Goal: Information Seeking & Learning: Learn about a topic

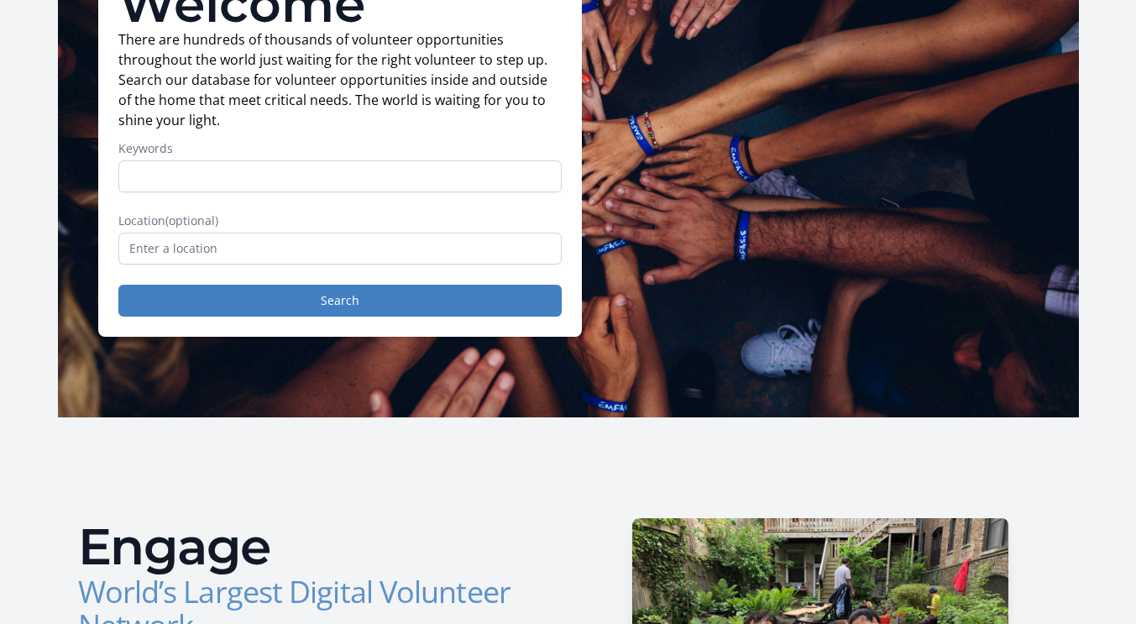
scroll to position [131, 0]
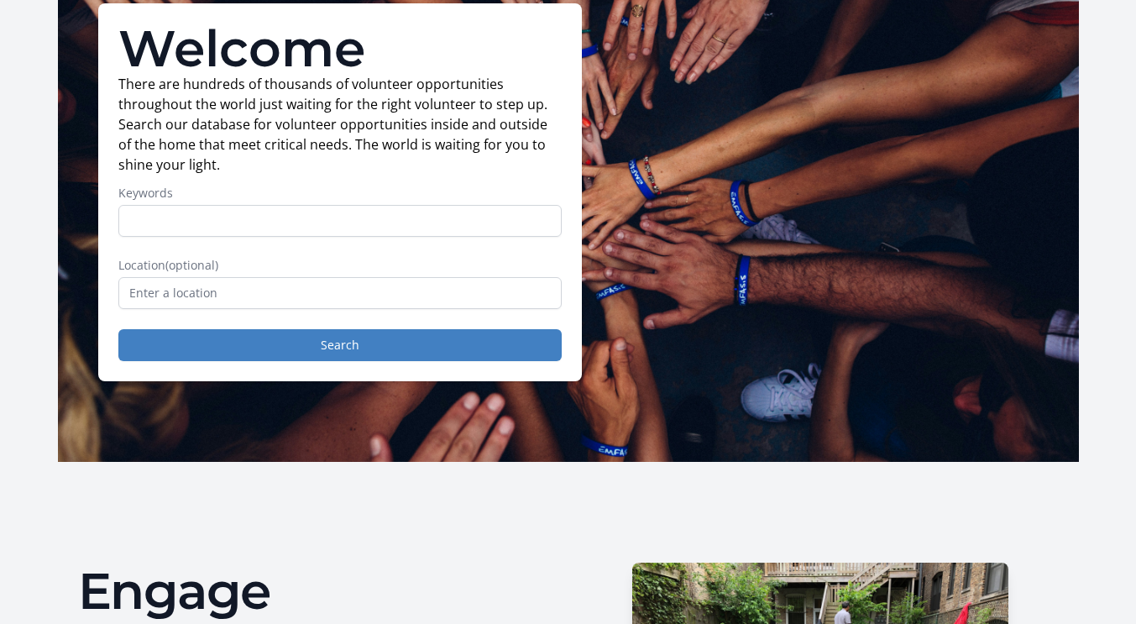
click at [206, 211] on input "Keywords" at bounding box center [339, 221] width 443 height 32
type input "health"
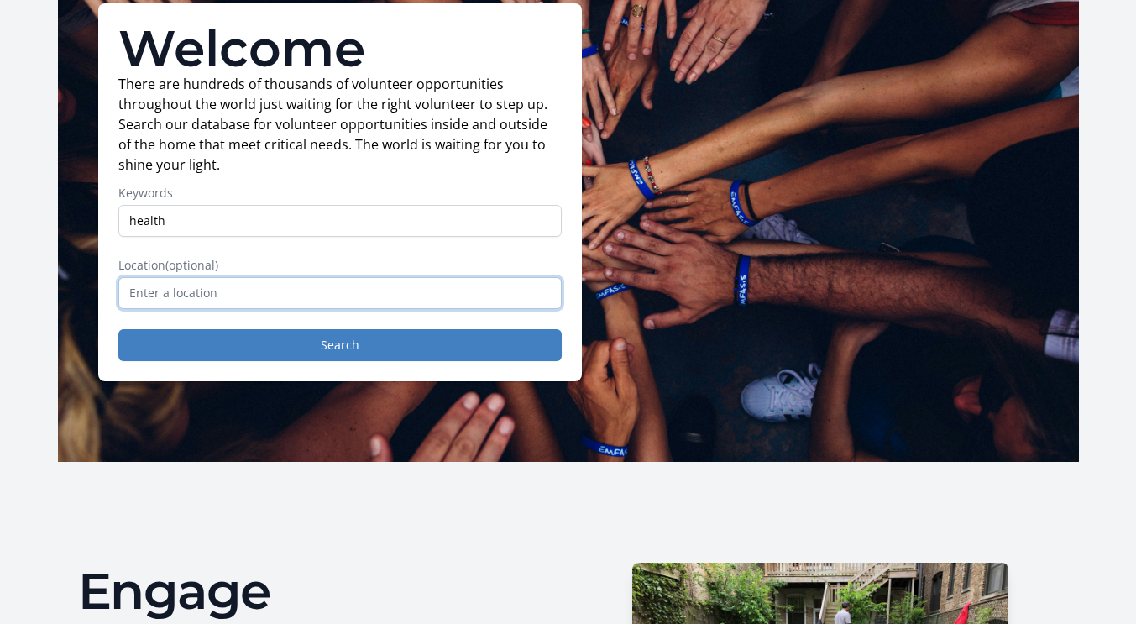
click at [187, 290] on input "text" at bounding box center [339, 293] width 443 height 32
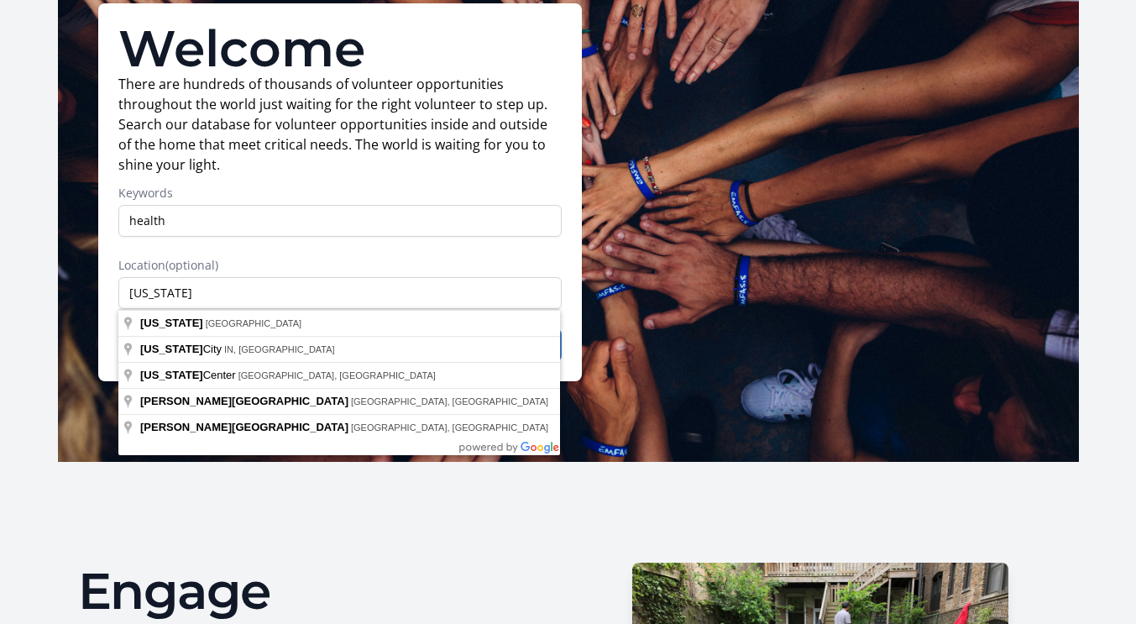
type input "Ann Arbor, MI, USA"
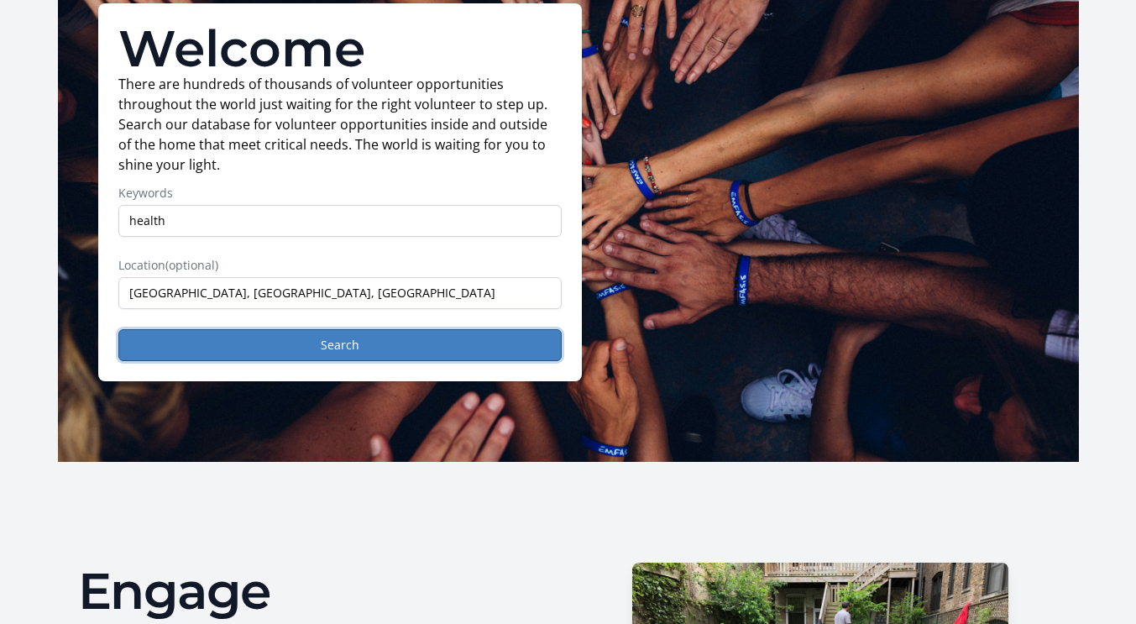
click at [228, 349] on button "Search" at bounding box center [339, 345] width 443 height 32
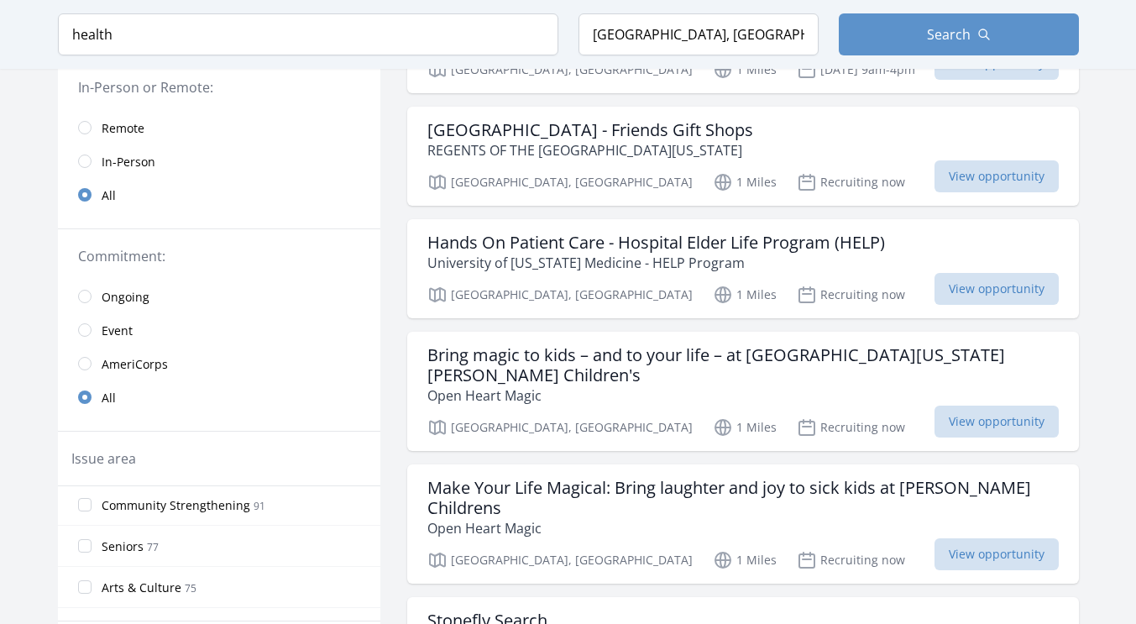
scroll to position [420, 0]
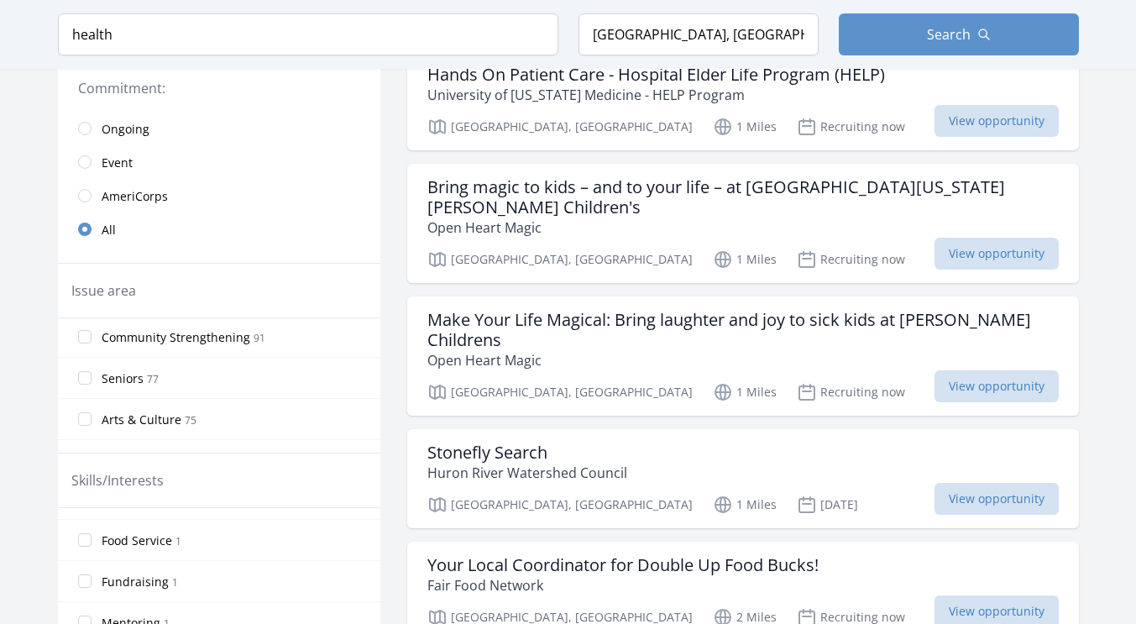
click at [957, 370] on span "View opportunity" at bounding box center [996, 386] width 124 height 32
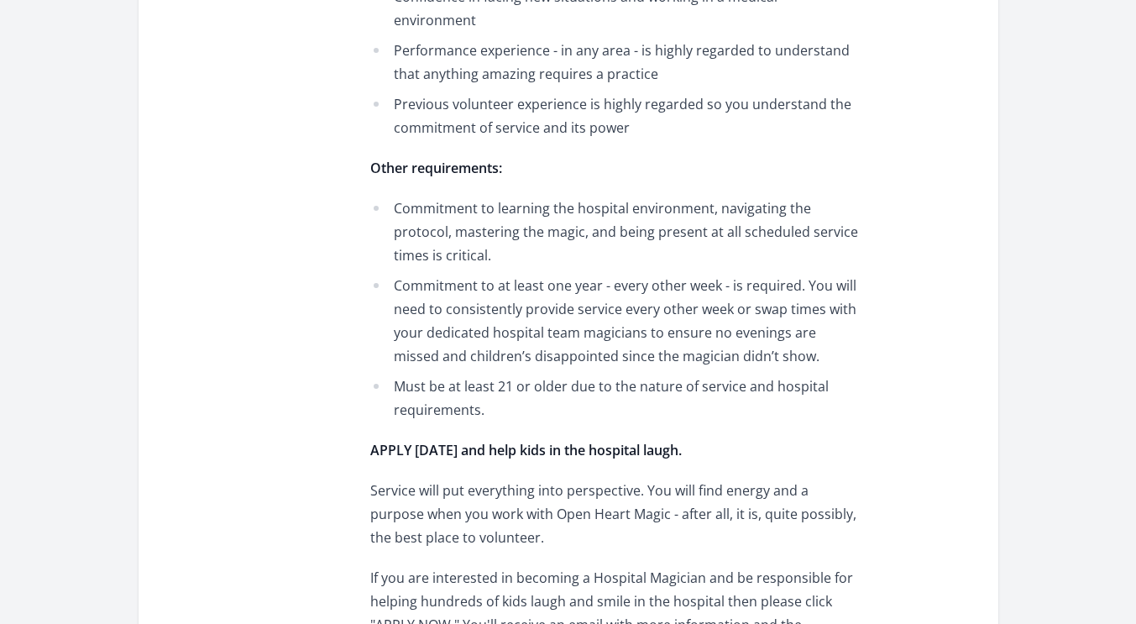
scroll to position [2854, 0]
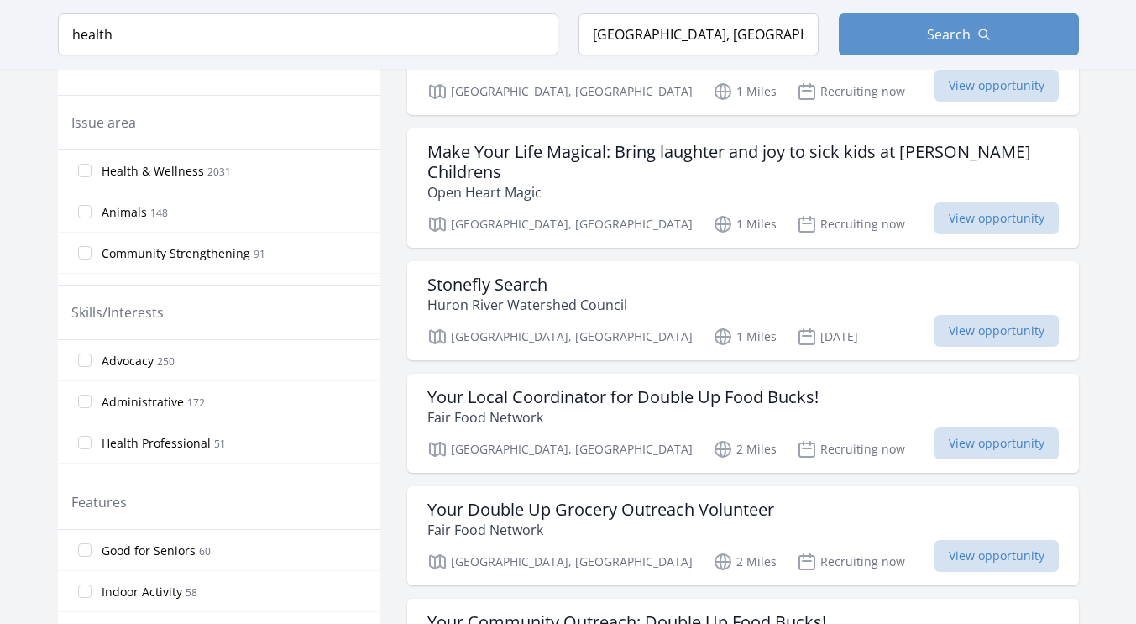
scroll to position [1007, 0]
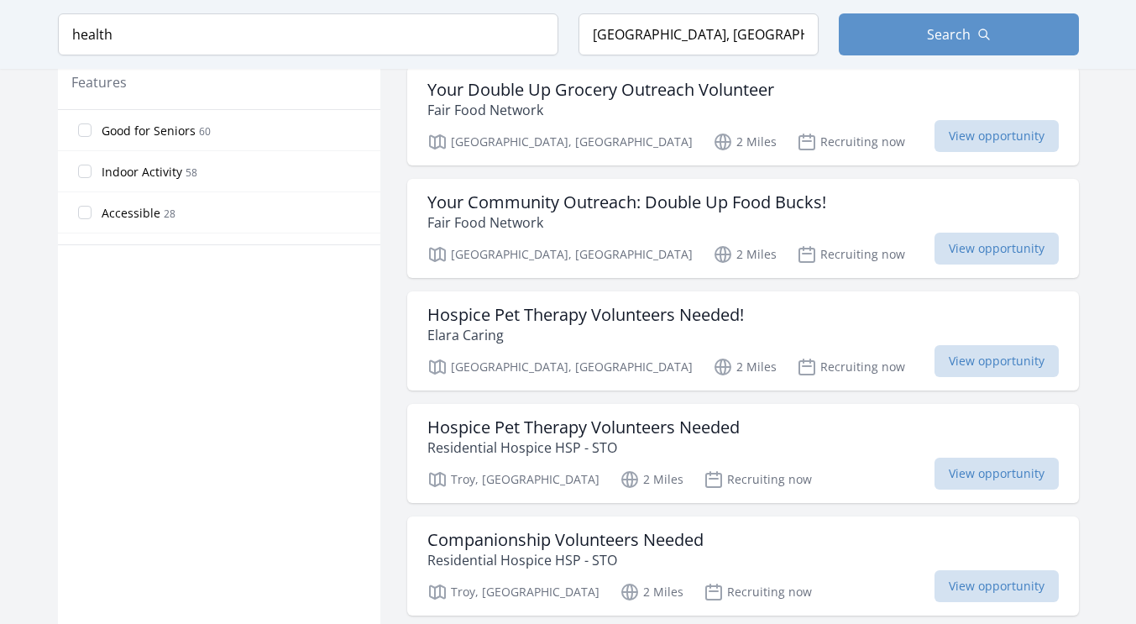
click at [984, 457] on span "View opportunity" at bounding box center [996, 473] width 124 height 32
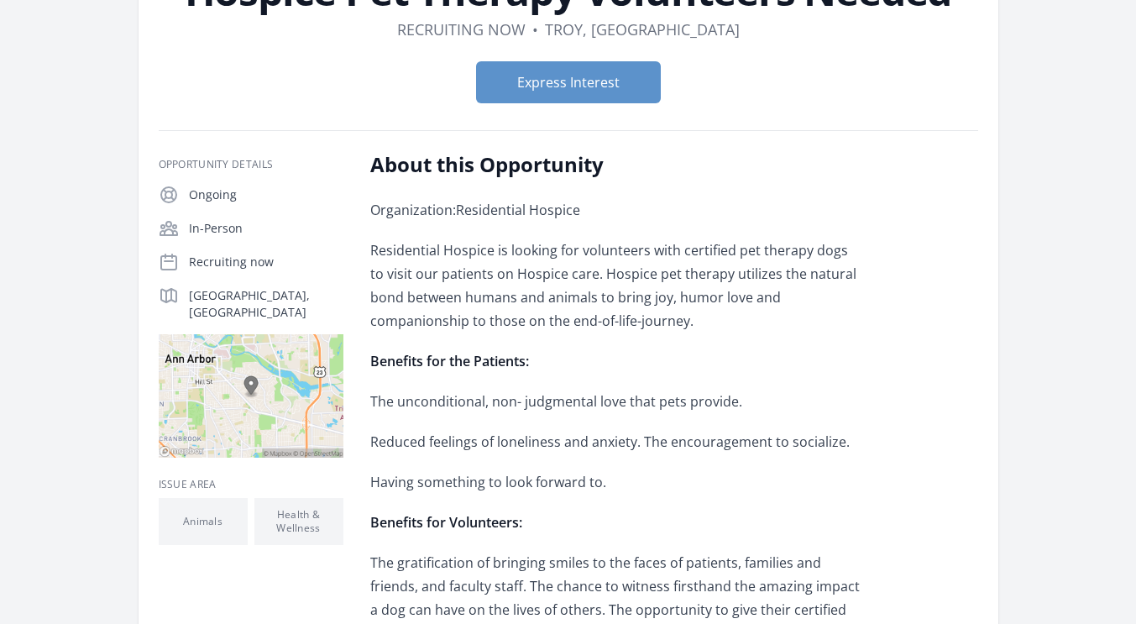
scroll to position [84, 0]
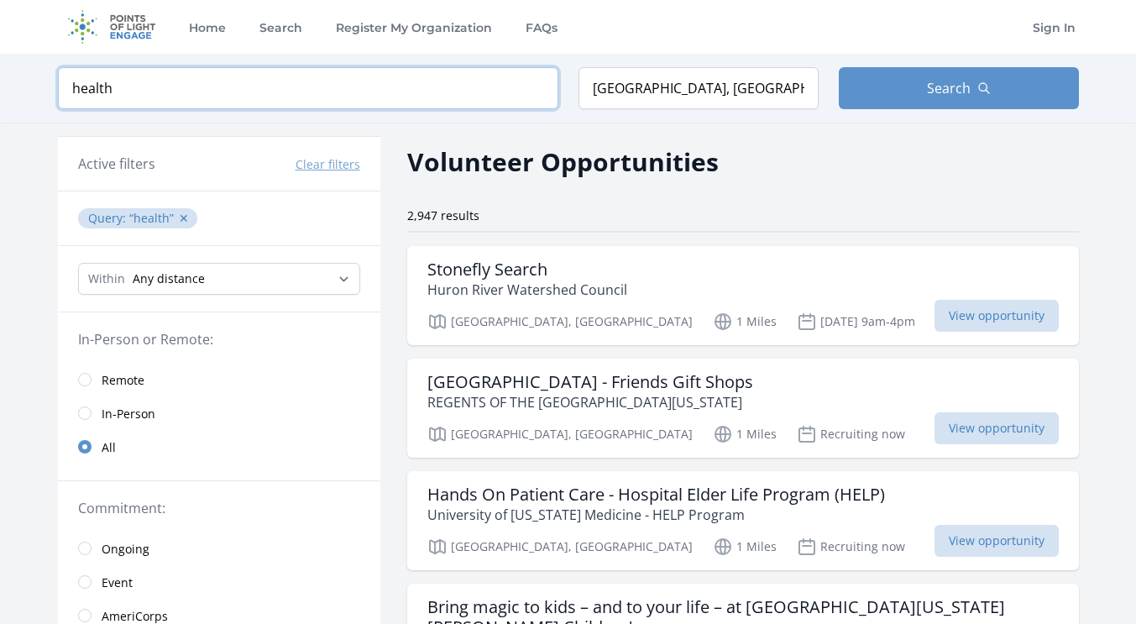
click at [148, 79] on input "health" at bounding box center [308, 88] width 500 height 42
type input "h"
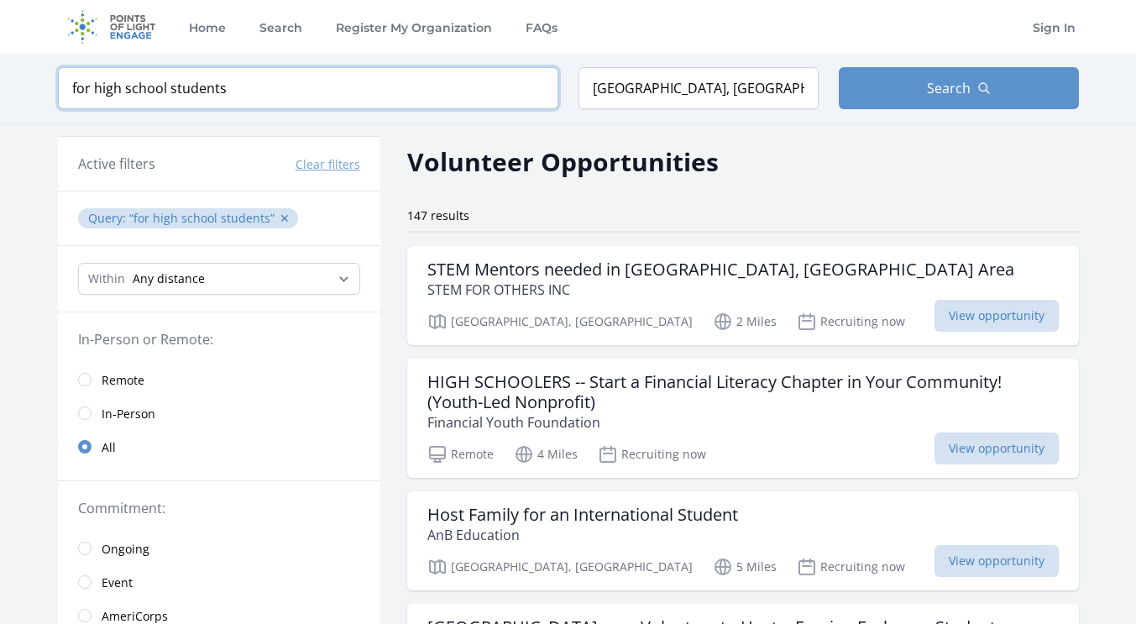
scroll to position [84, 0]
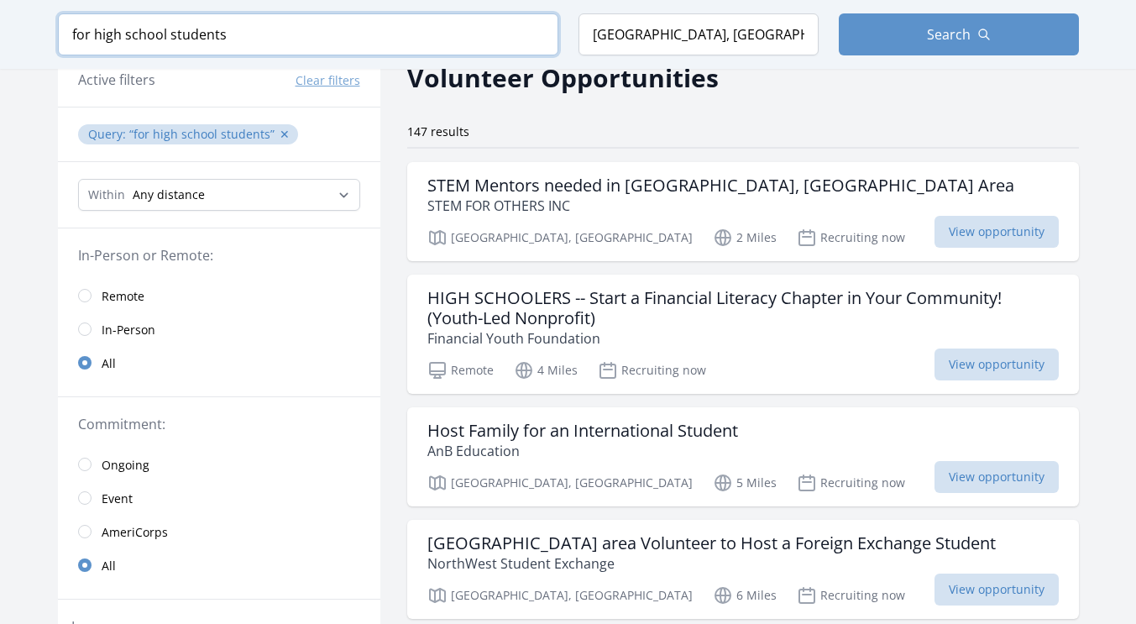
type input "for high school students"
click at [673, 184] on h3 "STEM Mentors needed in [GEOGRAPHIC_DATA], [GEOGRAPHIC_DATA] Area" at bounding box center [720, 185] width 587 height 20
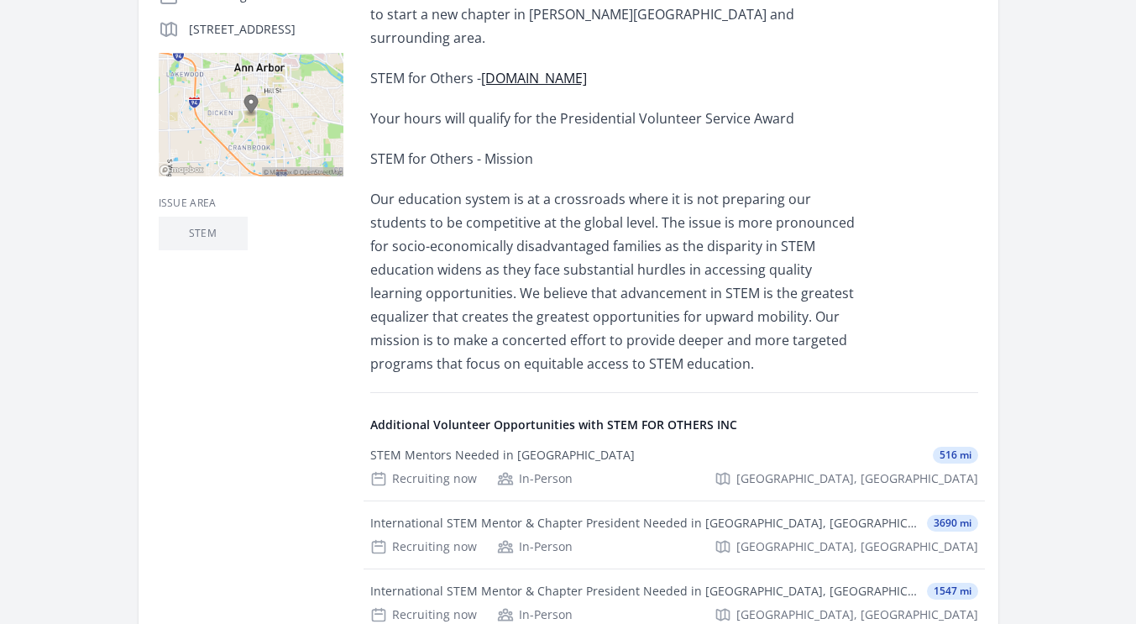
scroll to position [168, 0]
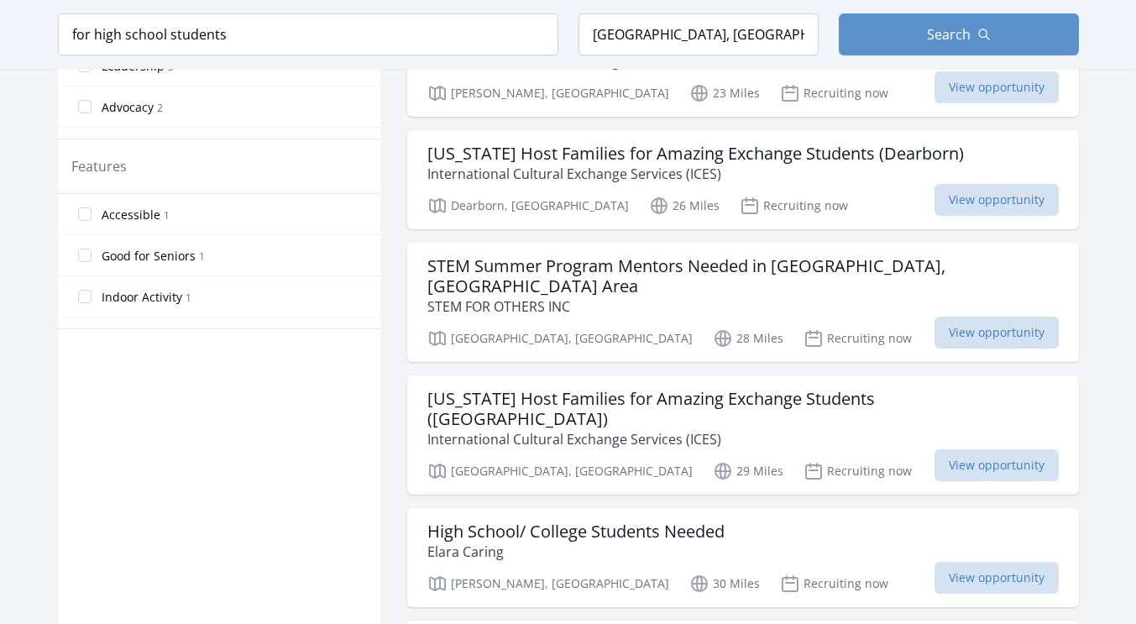
scroll to position [1175, 0]
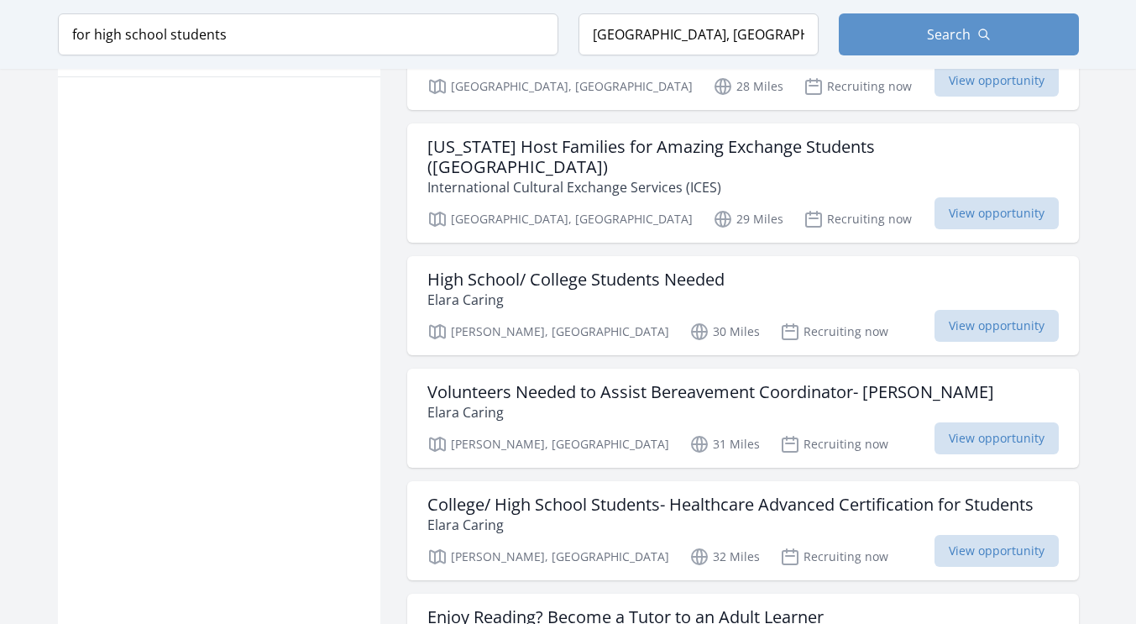
click at [668, 494] on h3 "College/ High School Students- Healthcare Advanced Certification for Students" at bounding box center [730, 504] width 606 height 20
click at [982, 535] on span "View opportunity" at bounding box center [996, 551] width 124 height 32
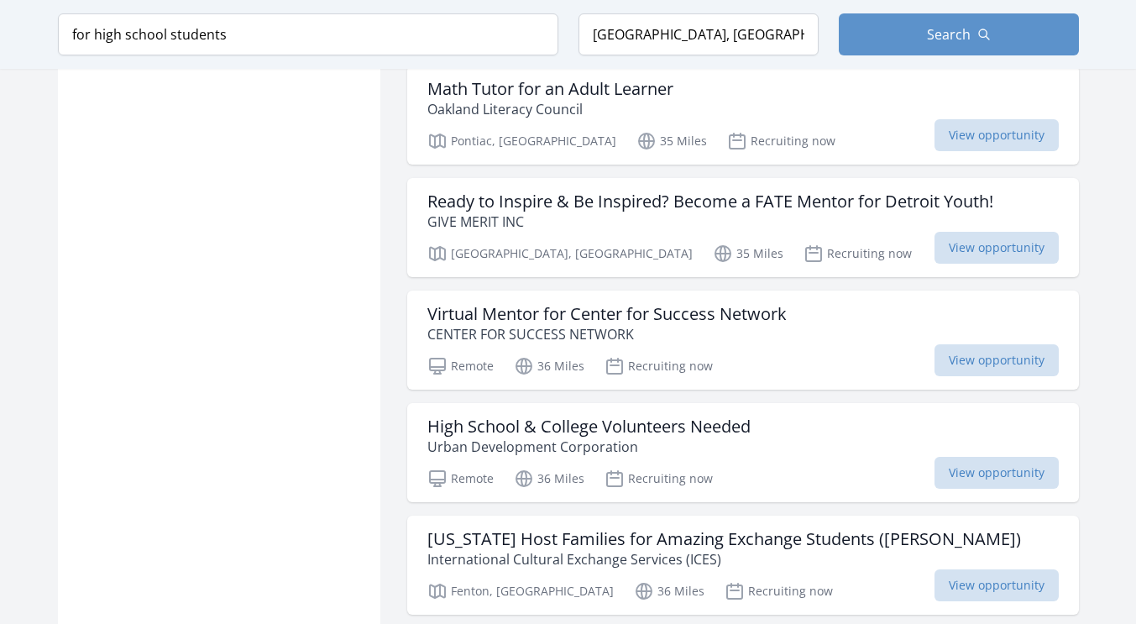
scroll to position [1930, 0]
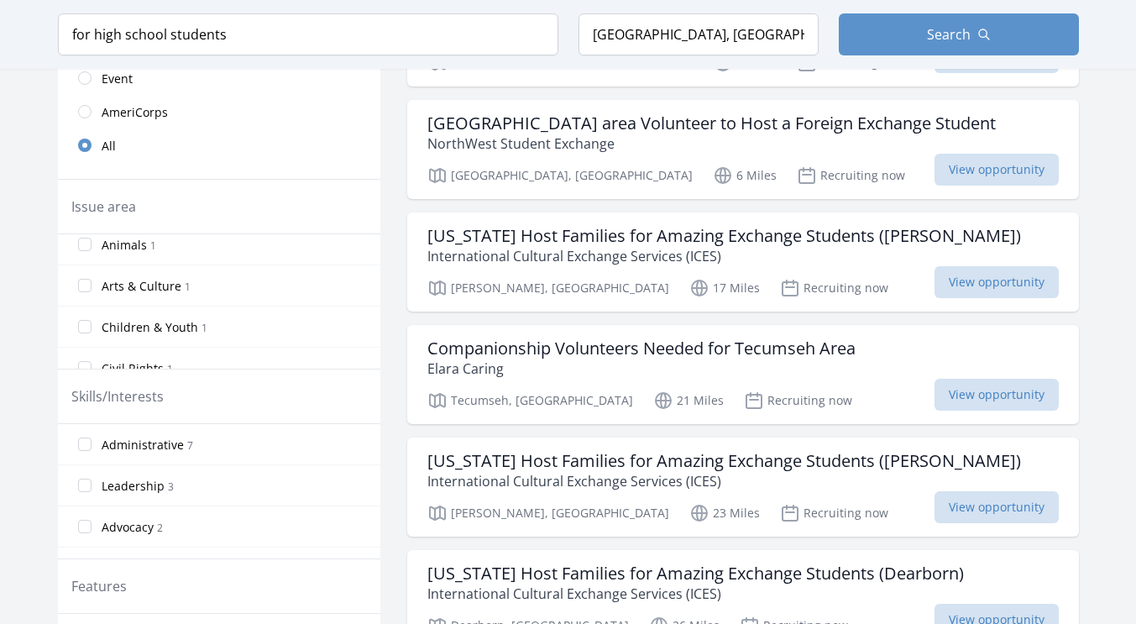
scroll to position [269, 0]
click at [90, 281] on label "Arts & Culture 1" at bounding box center [219, 274] width 322 height 34
click at [90, 280] on input "Arts & Culture 1" at bounding box center [84, 273] width 13 height 13
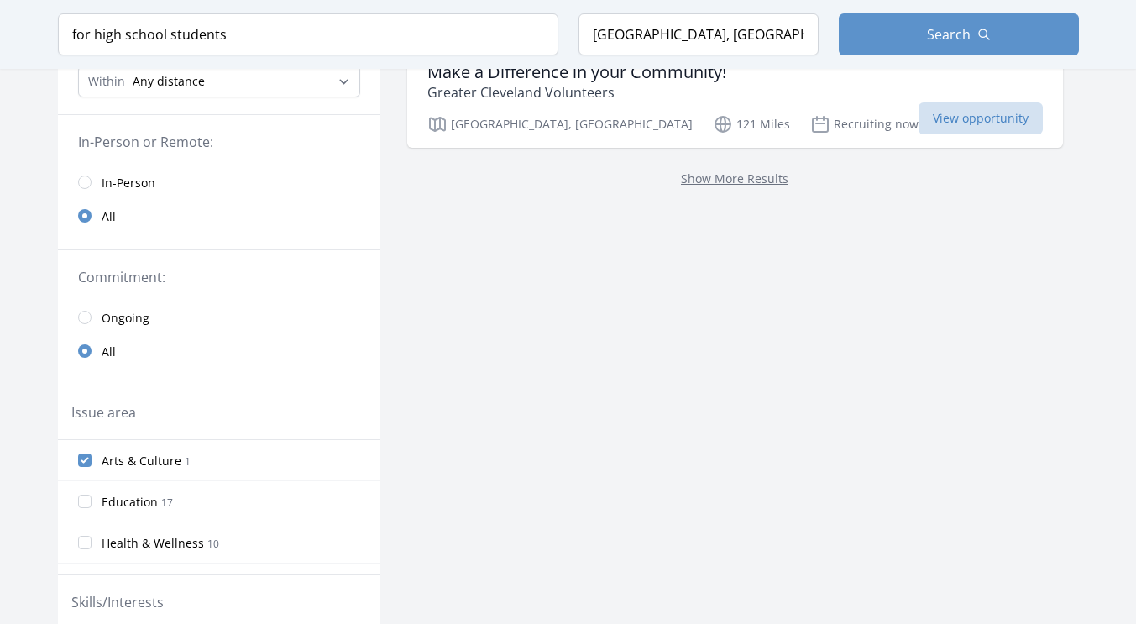
scroll to position [252, 0]
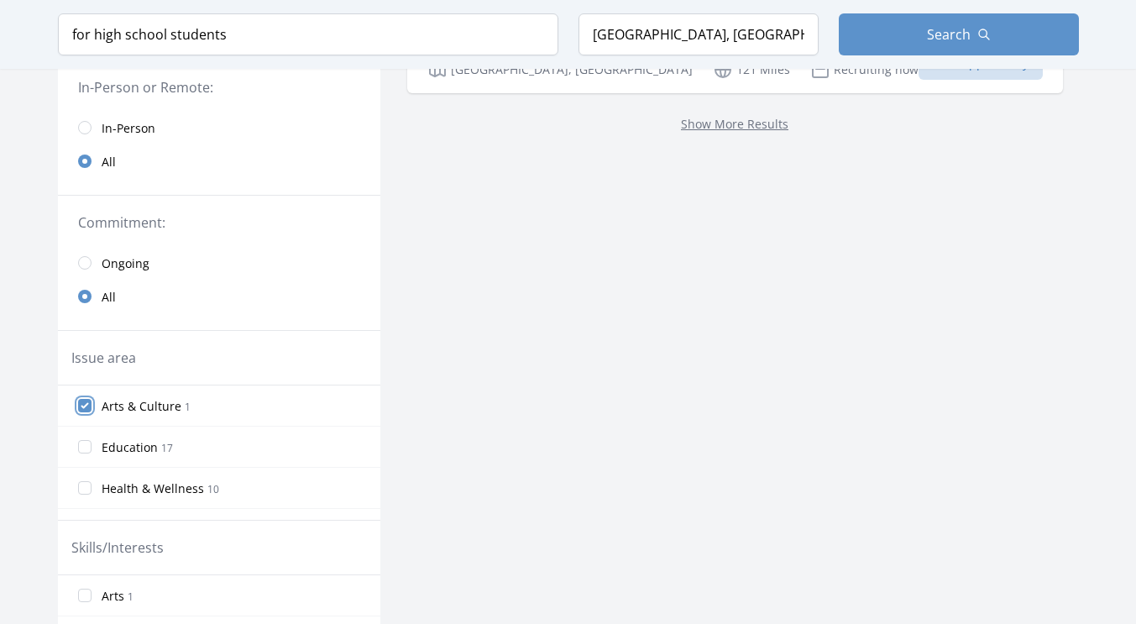
click at [83, 403] on input "Arts & Culture 1" at bounding box center [84, 405] width 13 height 13
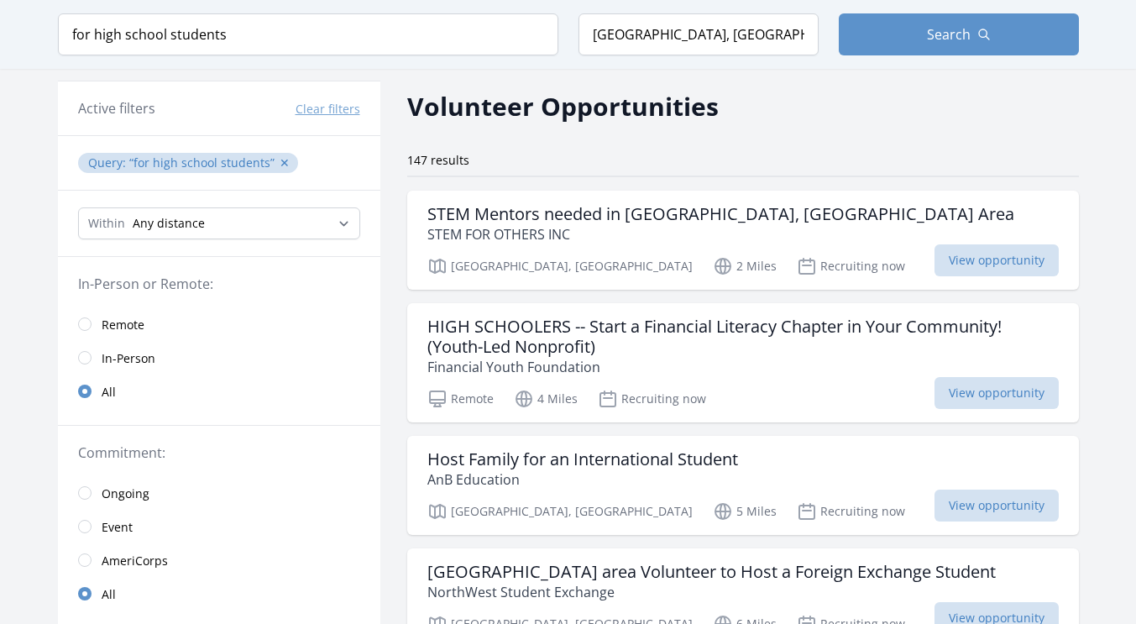
scroll to position [0, 0]
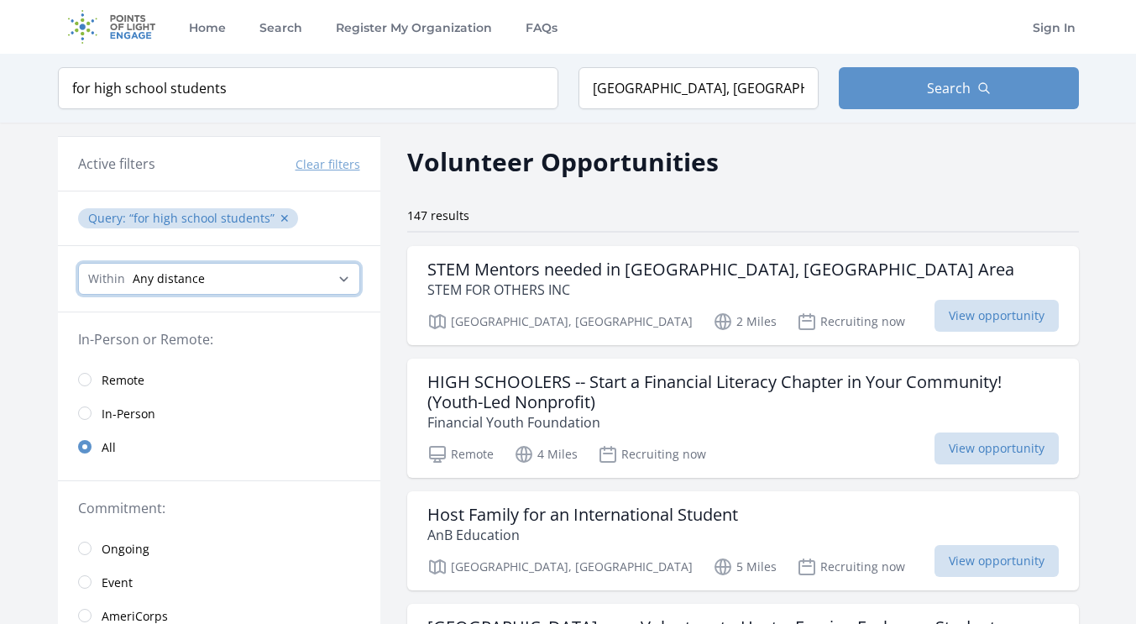
click at [311, 272] on select "Any distance , 5 Miles , 20 Miles , 50 Miles , 100 Miles" at bounding box center [219, 279] width 282 height 32
select select "80467"
click at [78, 263] on select "Any distance , 5 Miles , 20 Miles , 50 Miles , 100 Miles" at bounding box center [219, 279] width 282 height 32
click at [628, 274] on h3 "STEM Mentors needed in Ann Arbor, MI Area" at bounding box center [720, 269] width 587 height 20
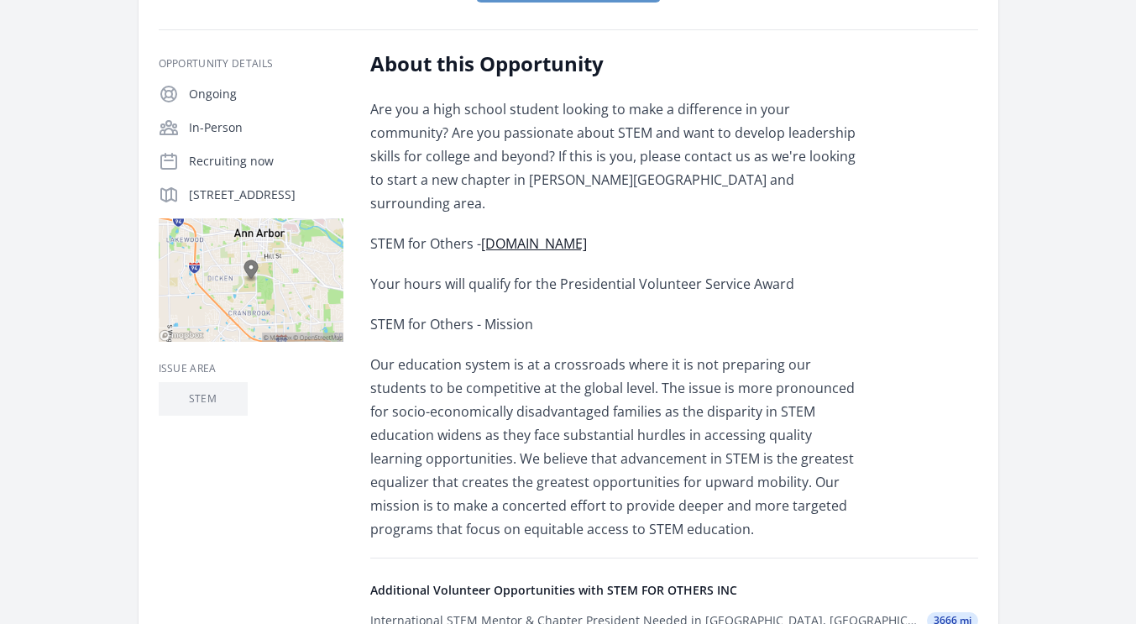
scroll to position [168, 0]
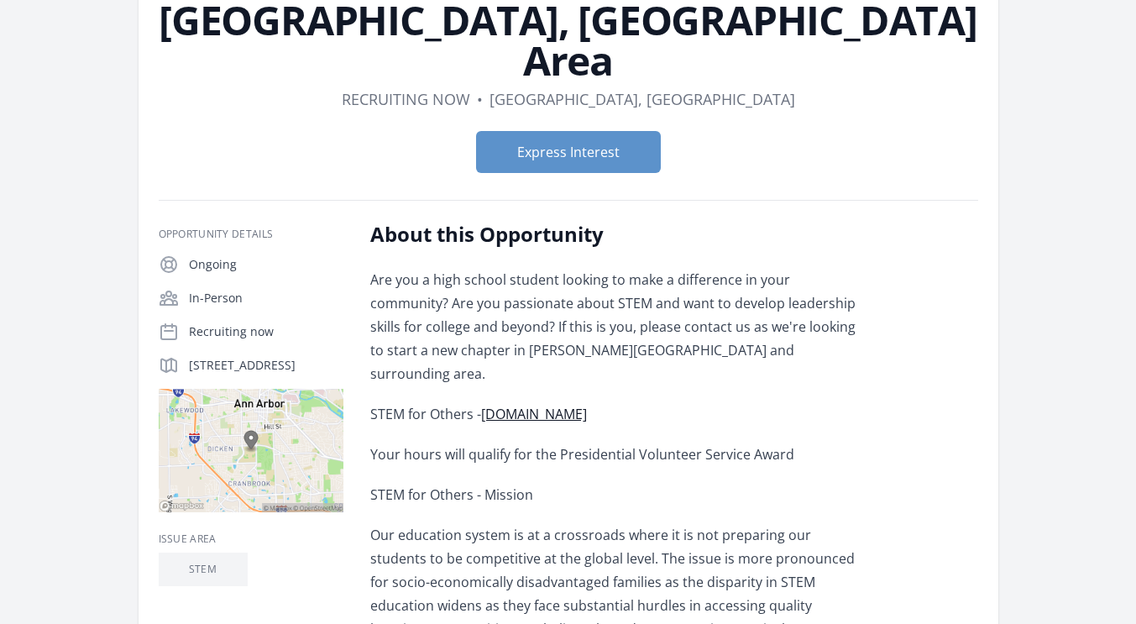
click at [568, 405] on link "[DOMAIN_NAME]" at bounding box center [534, 414] width 106 height 18
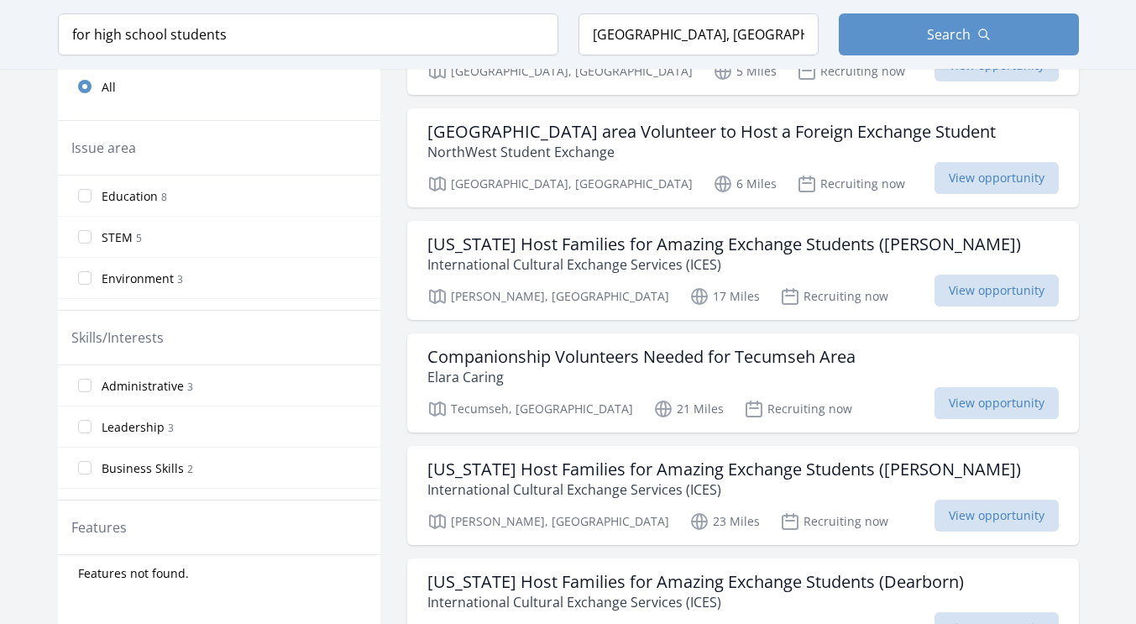
scroll to position [504, 0]
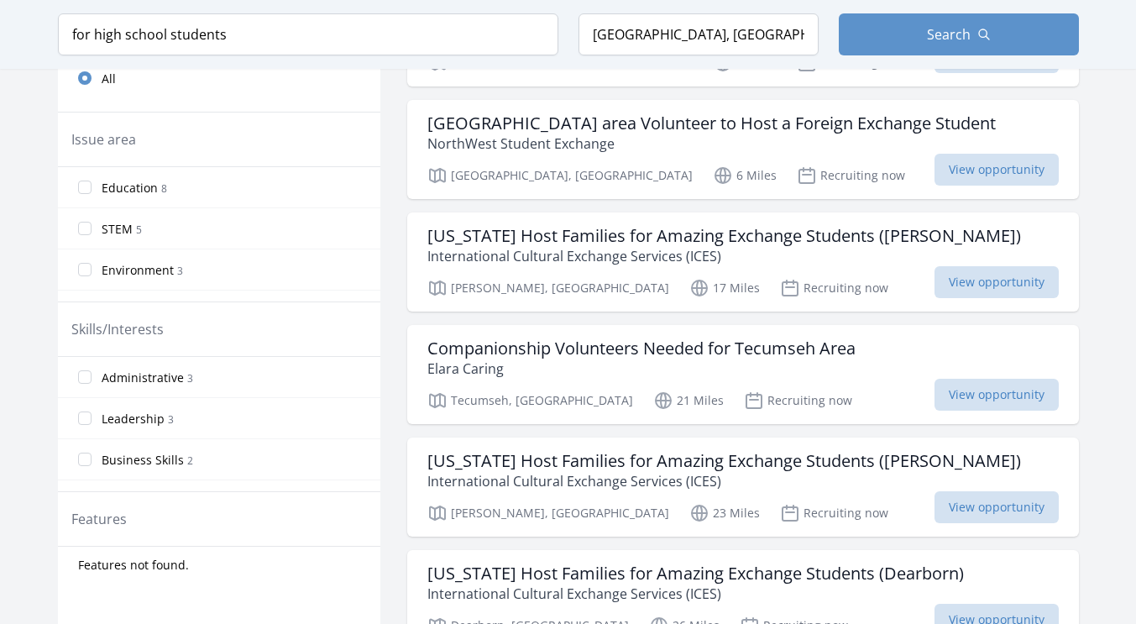
click at [803, 235] on h3 "[US_STATE] Host Families for Amazing Exchange Students ([PERSON_NAME])" at bounding box center [723, 236] width 593 height 20
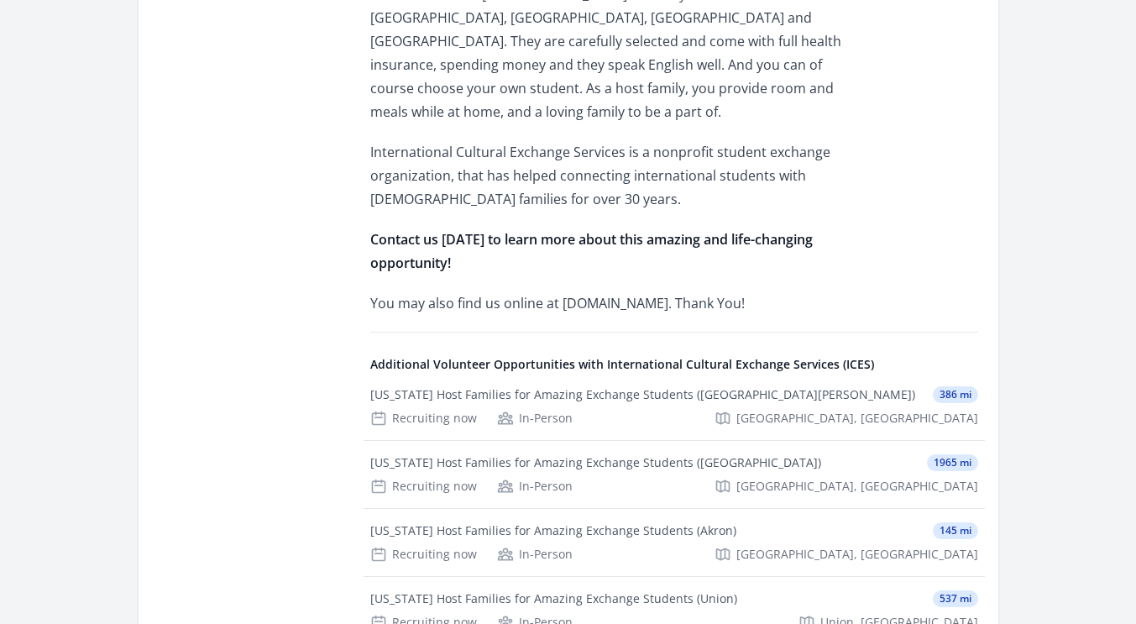
scroll to position [336, 0]
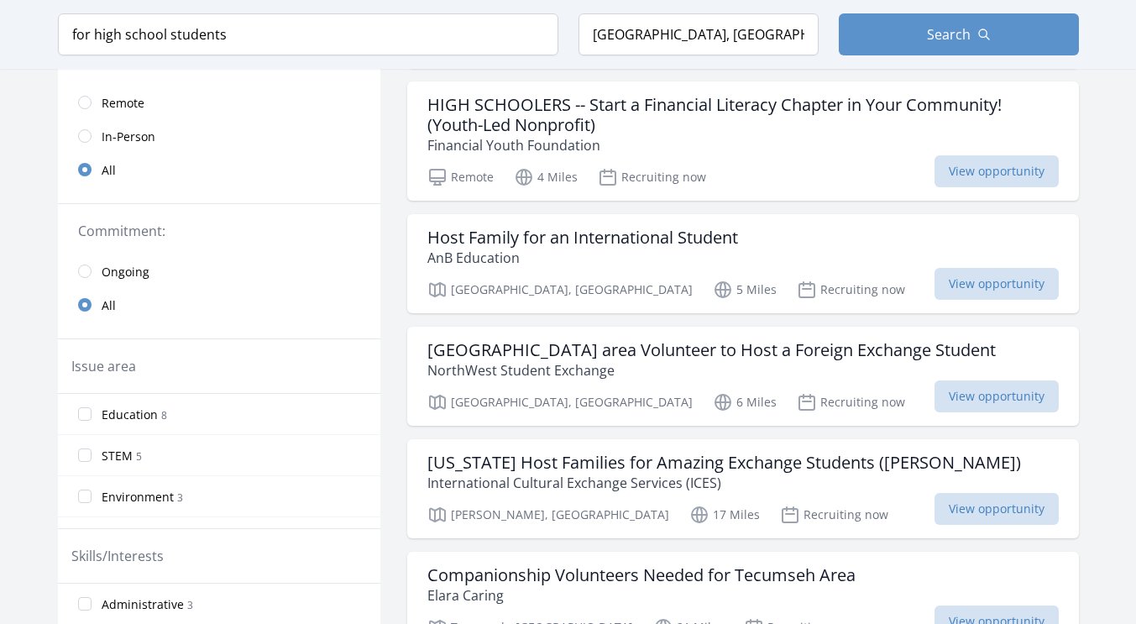
scroll to position [336, 0]
